Goal: Find contact information: Find contact information

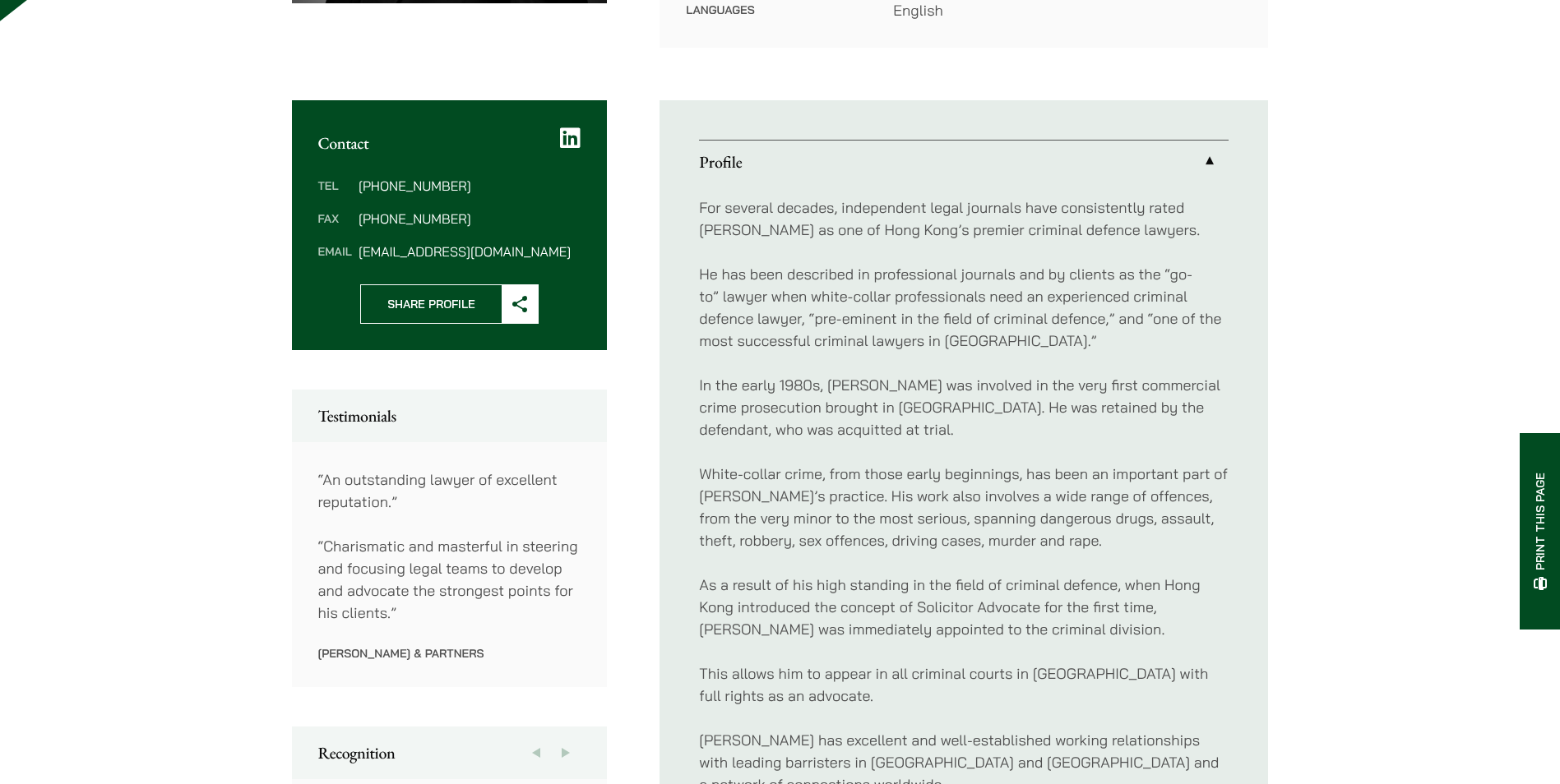
scroll to position [576, 0]
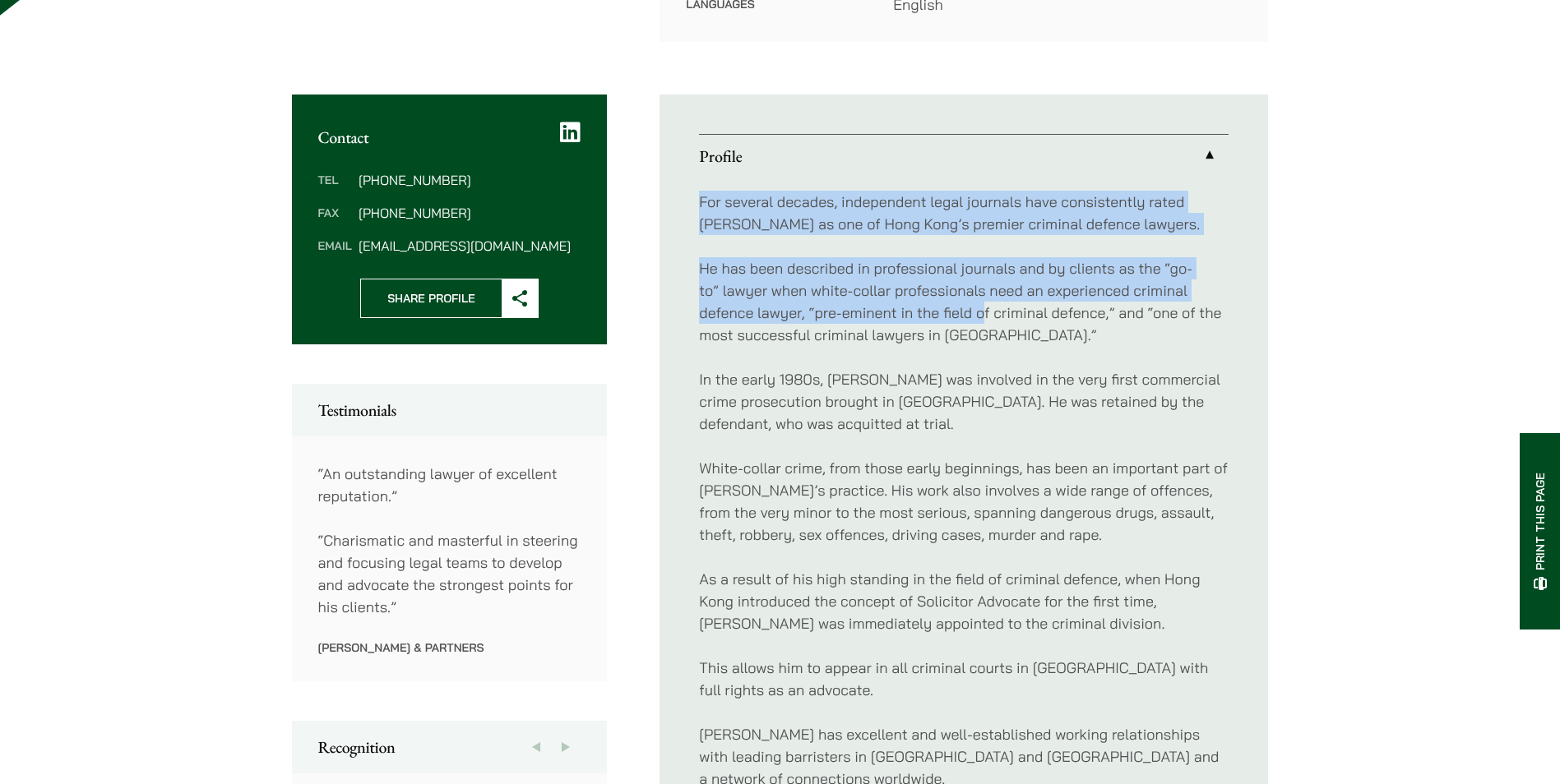
drag, startPoint x: 698, startPoint y: 180, endPoint x: 985, endPoint y: 300, distance: 311.1
click at [985, 300] on ul "Profile For several decades, independent legal journals have consistently rated…" at bounding box center [963, 524] width 608 height 859
click at [985, 300] on p "He has been described in professional journals and by clients as the “go-to” la…" at bounding box center [964, 302] width 529 height 88
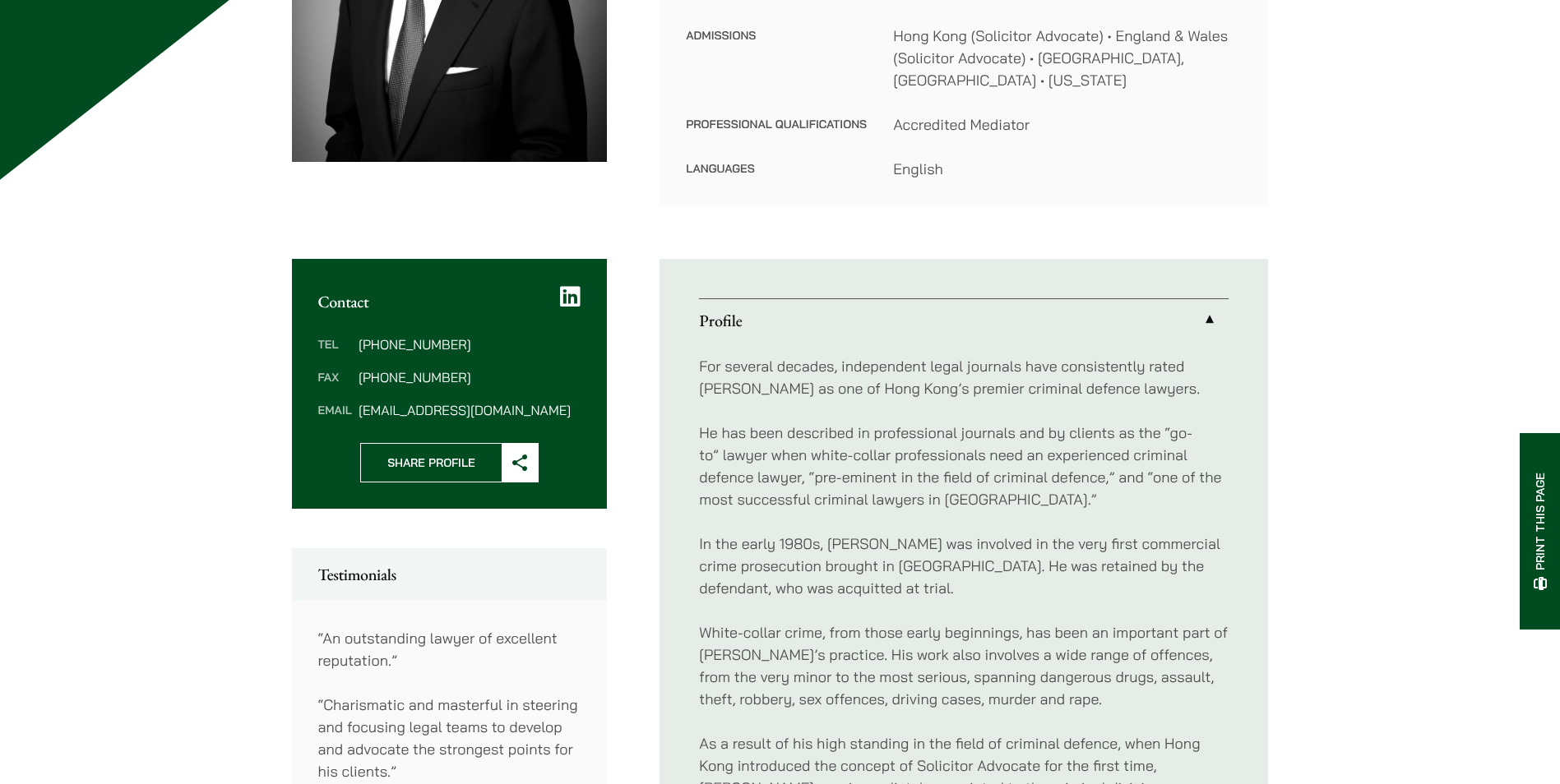
scroll to position [0, 0]
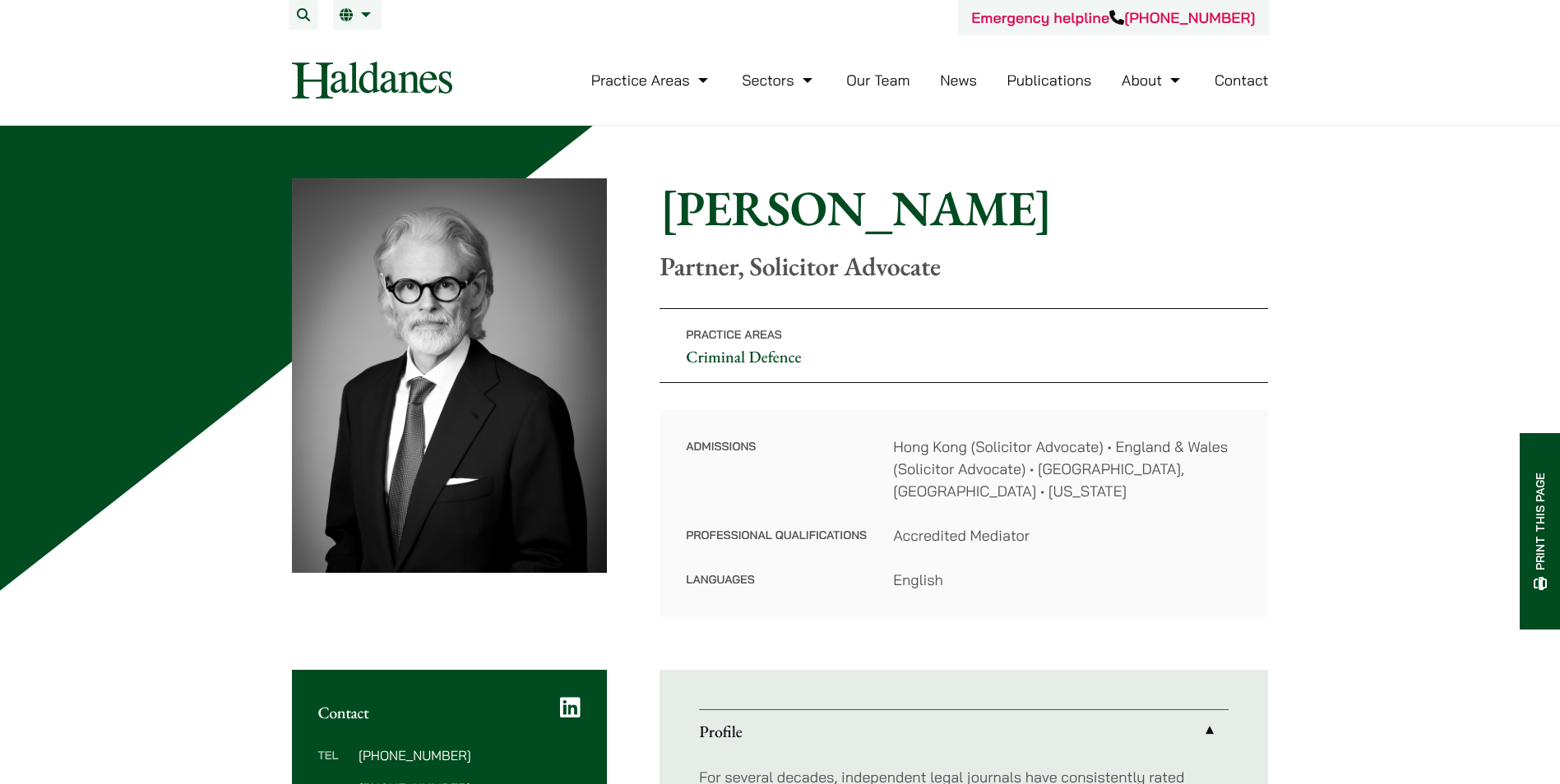
click at [939, 202] on h1 "[PERSON_NAME]" at bounding box center [963, 208] width 608 height 59
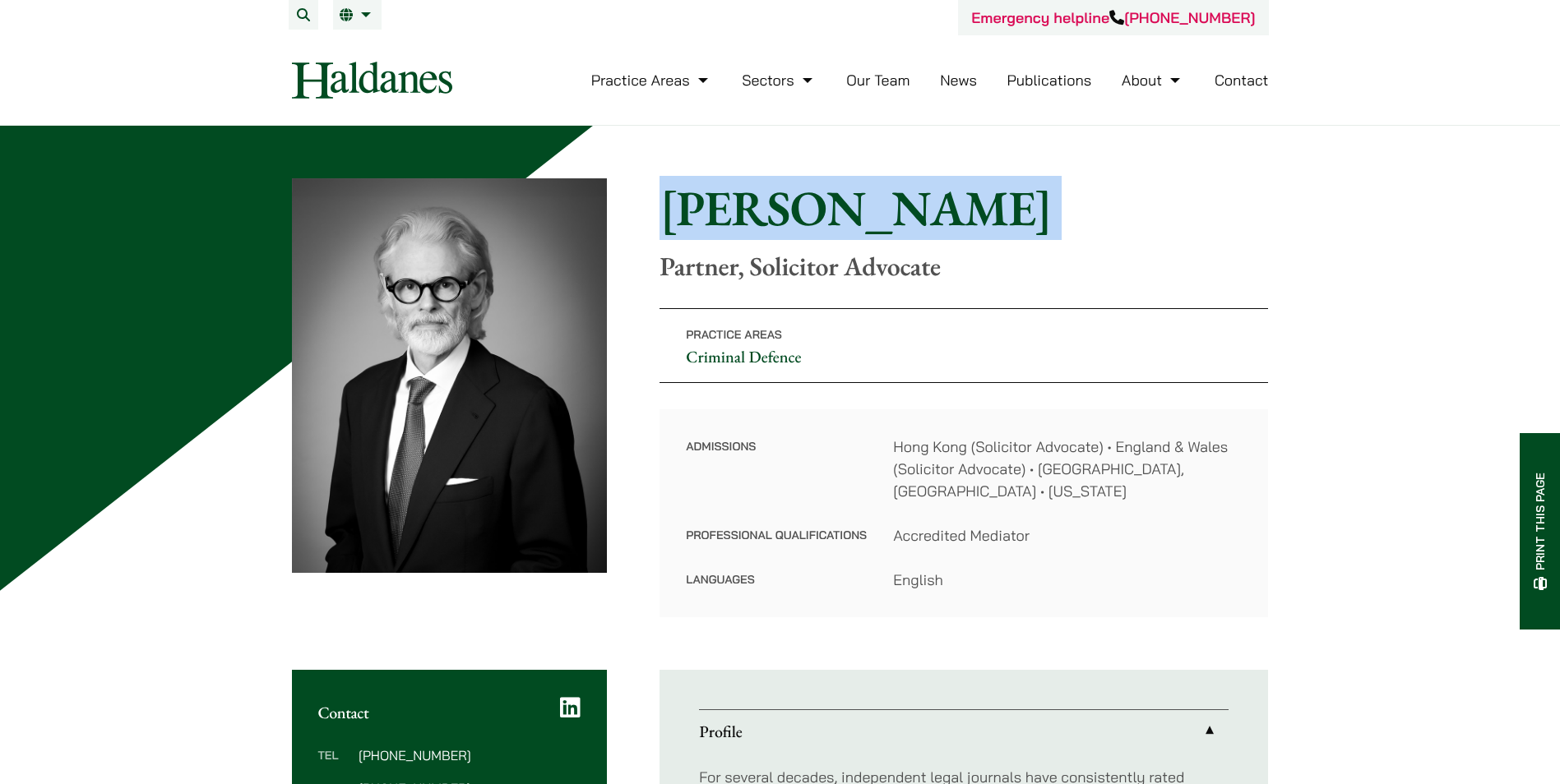
drag, startPoint x: 939, startPoint y: 202, endPoint x: 854, endPoint y: 56, distance: 168.9
click at [939, 202] on h1 "[PERSON_NAME]" at bounding box center [963, 208] width 608 height 59
copy div "[PERSON_NAME]"
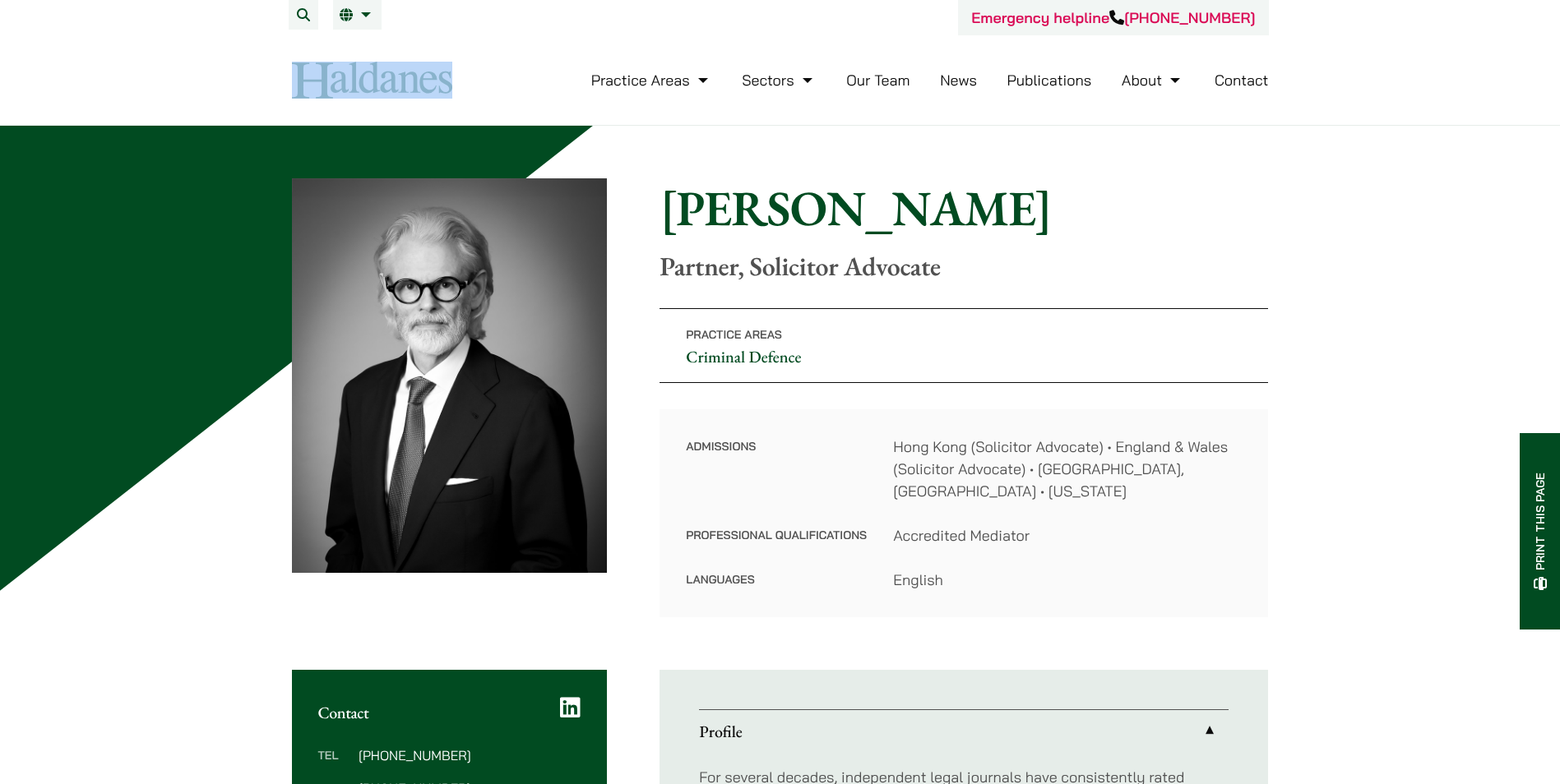
drag, startPoint x: 275, startPoint y: 75, endPoint x: 468, endPoint y: 79, distance: 193.0
click at [468, 79] on div "Emergency helpline [PHONE_NUMBER] Practice Areas Antitrust and Competition Law …" at bounding box center [780, 62] width 1036 height 125
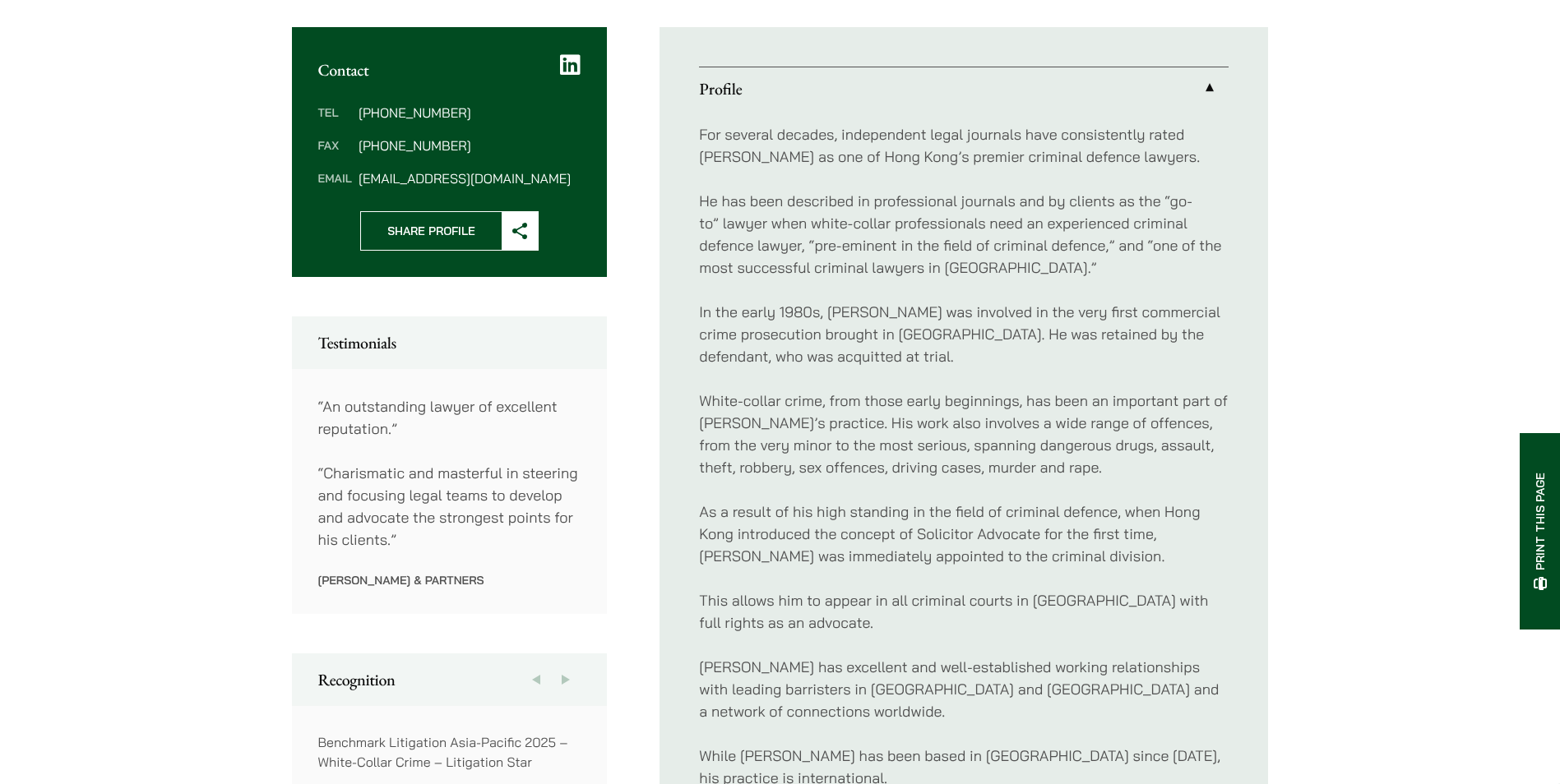
scroll to position [657, 0]
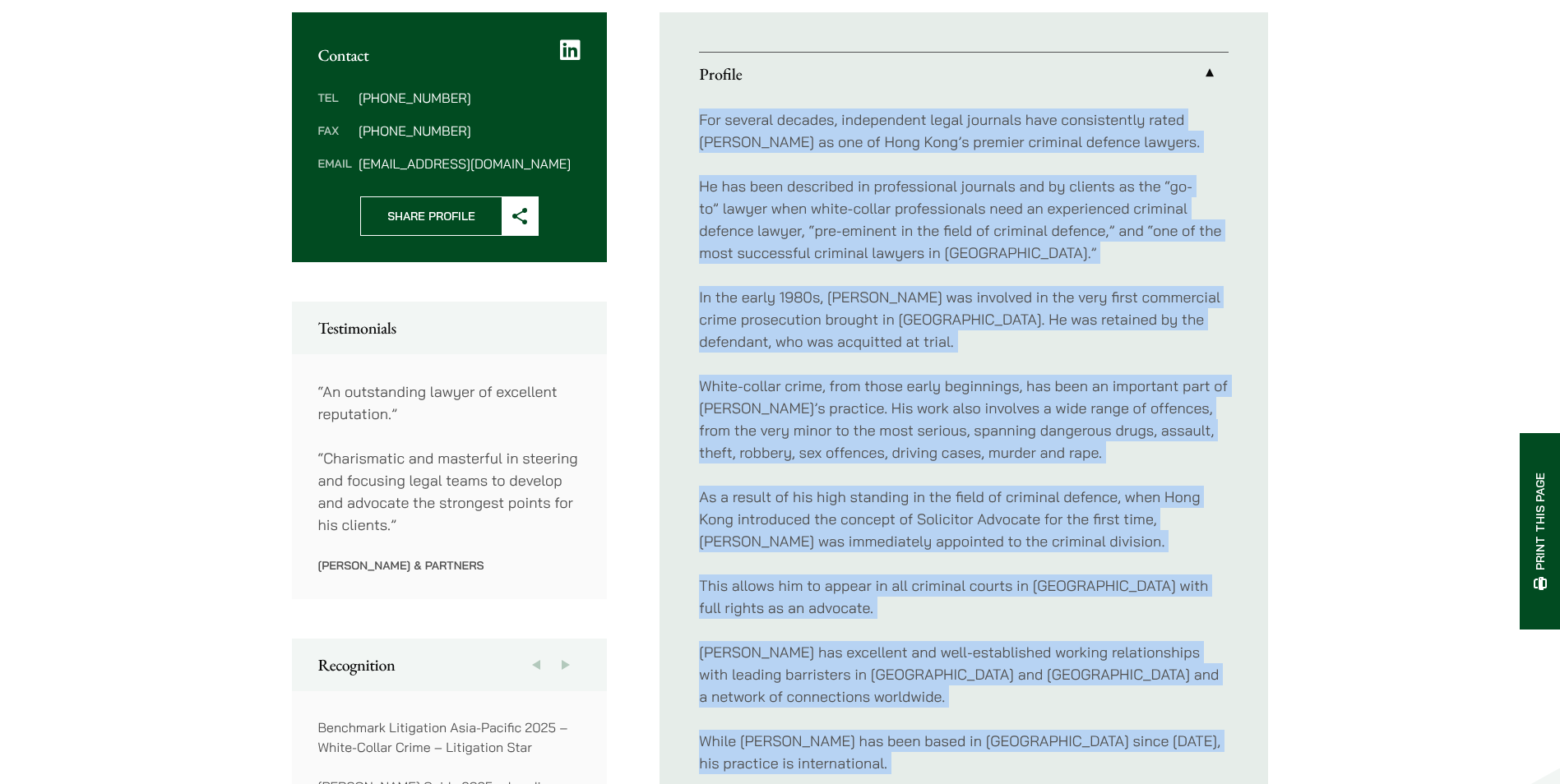
drag, startPoint x: 688, startPoint y: 88, endPoint x: 1010, endPoint y: 774, distance: 757.8
click at [1010, 774] on ul "Profile For several decades, independent legal journals have consistently rated…" at bounding box center [963, 441] width 608 height 859
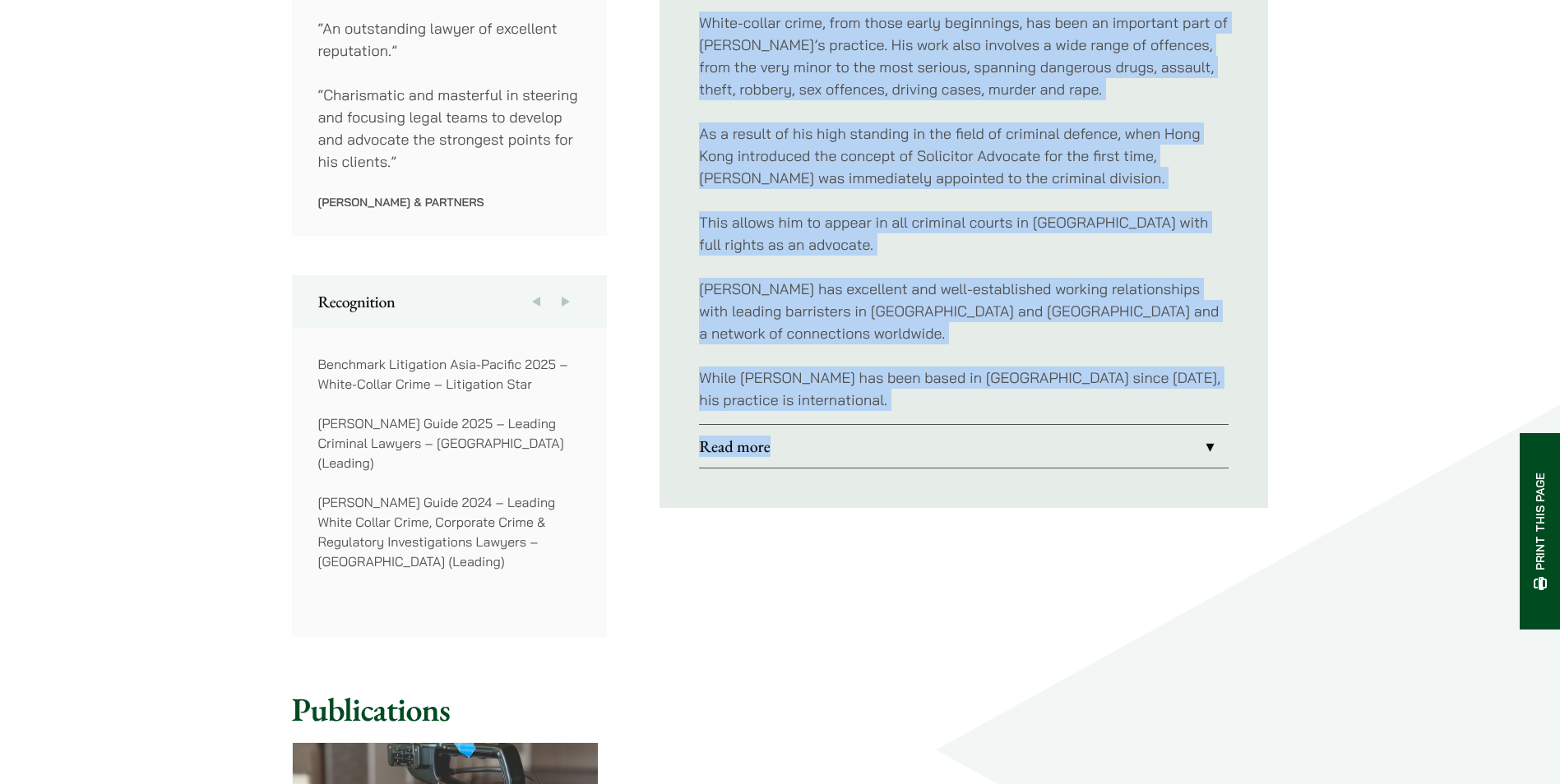
drag, startPoint x: 820, startPoint y: 336, endPoint x: 824, endPoint y: 356, distance: 20.4
click at [820, 336] on div "For several decades, independent legal journals have consistently rated [PERSON…" at bounding box center [964, 78] width 529 height 692
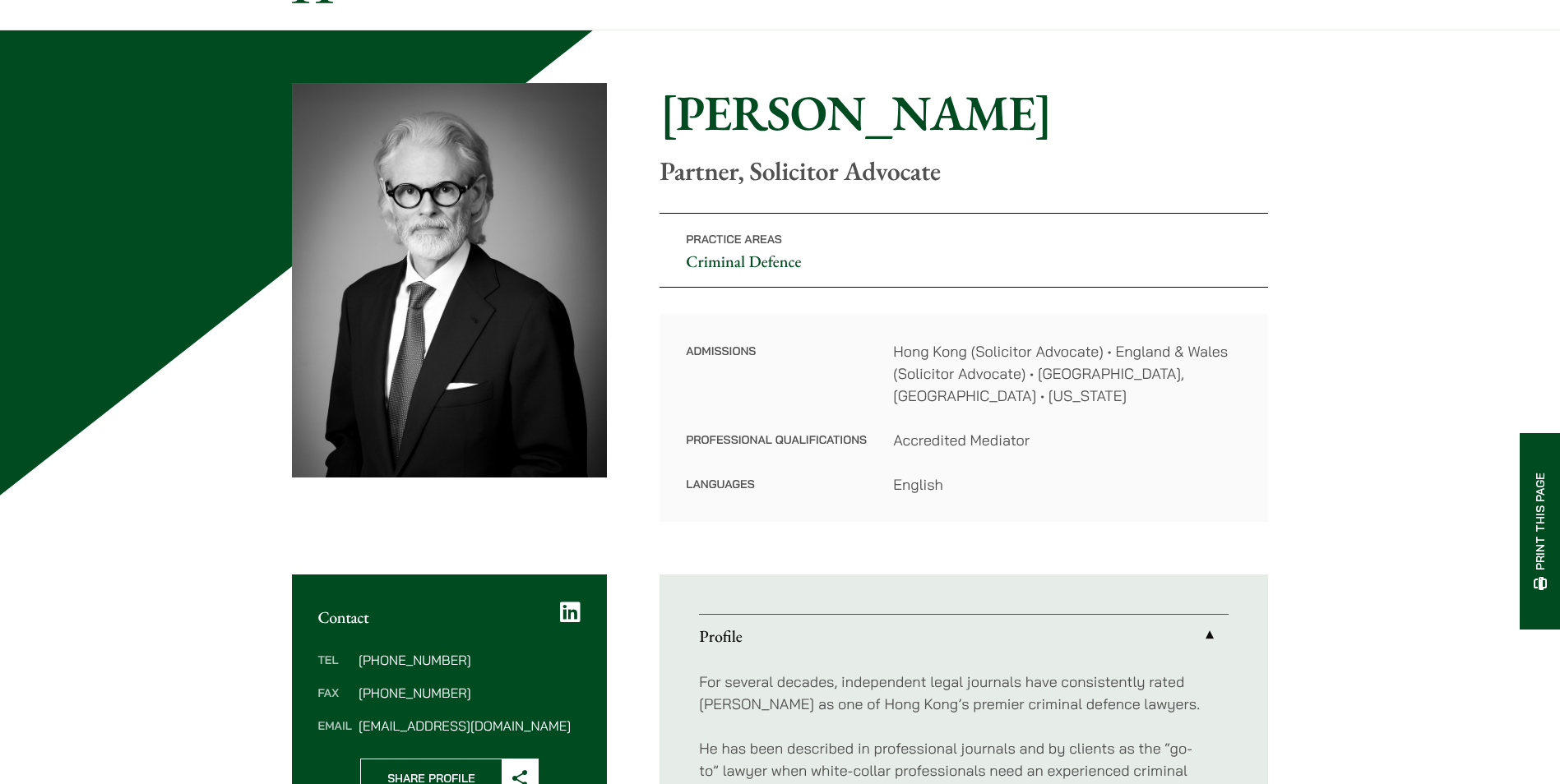
scroll to position [0, 0]
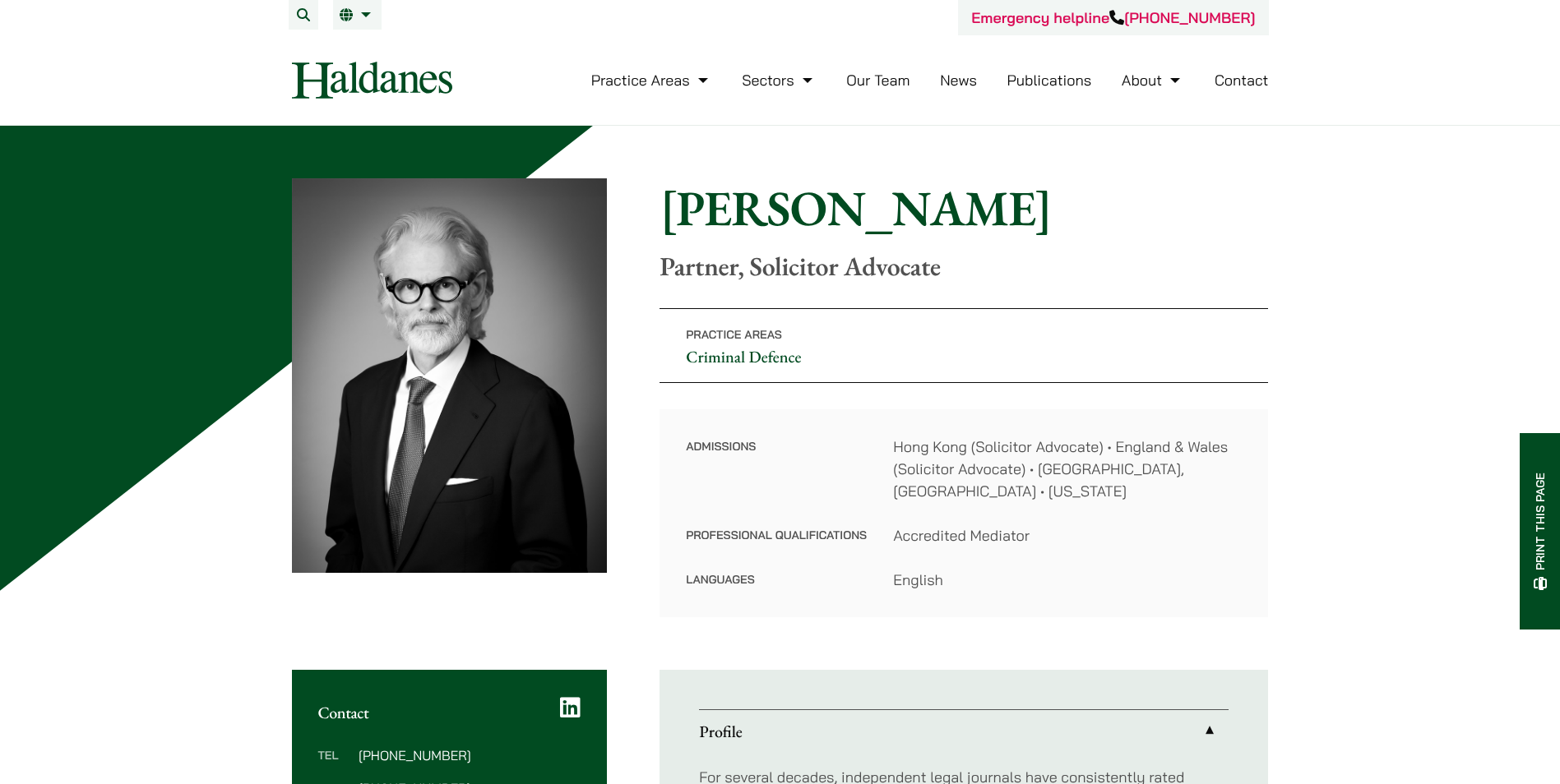
drag, startPoint x: 657, startPoint y: 206, endPoint x: 1100, endPoint y: 192, distance: 443.2
click at [1100, 192] on div "Home » Lawyers » [PERSON_NAME] [PERSON_NAME] Partner, Solicitor Advocate Practi…" at bounding box center [781, 398] width 977 height 439
copy h1 "[PERSON_NAME]"
